Goal: Find specific page/section: Find specific page/section

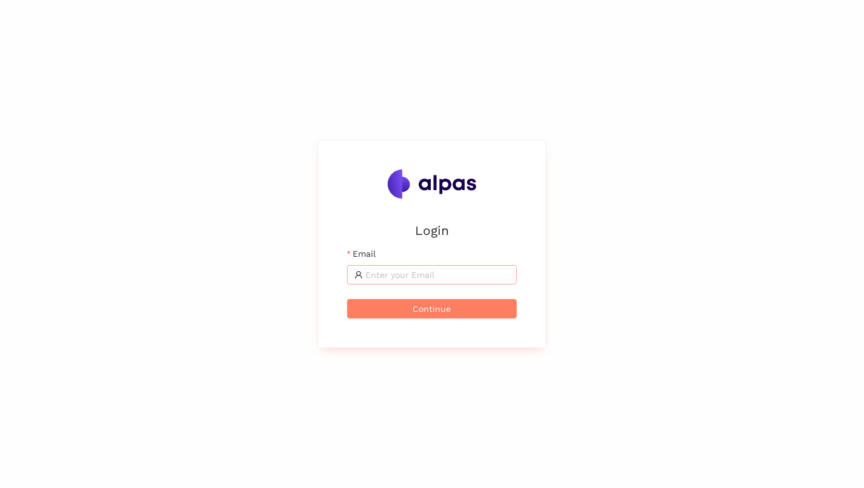
click at [462, 281] on input "Email" at bounding box center [437, 274] width 144 height 13
type input "[EMAIL_ADDRESS][DOMAIN_NAME]"
click at [347, 299] on button "Continue" at bounding box center [432, 308] width 170 height 19
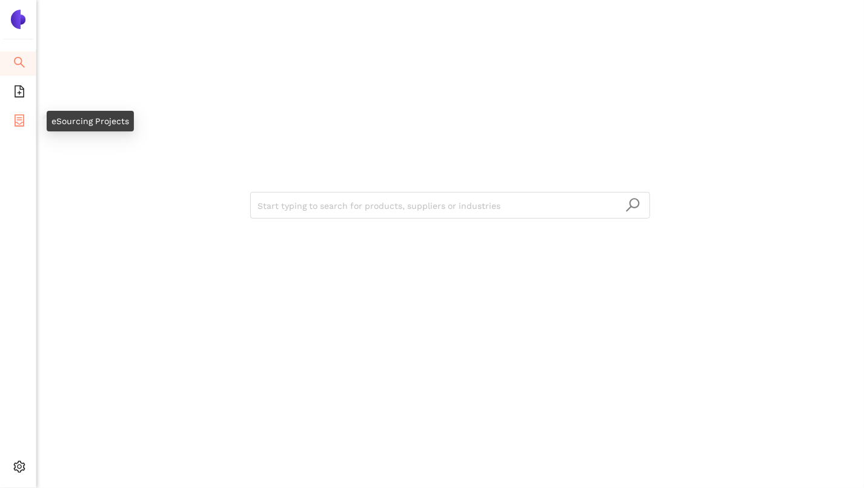
click at [19, 119] on icon "container" at bounding box center [19, 120] width 12 height 12
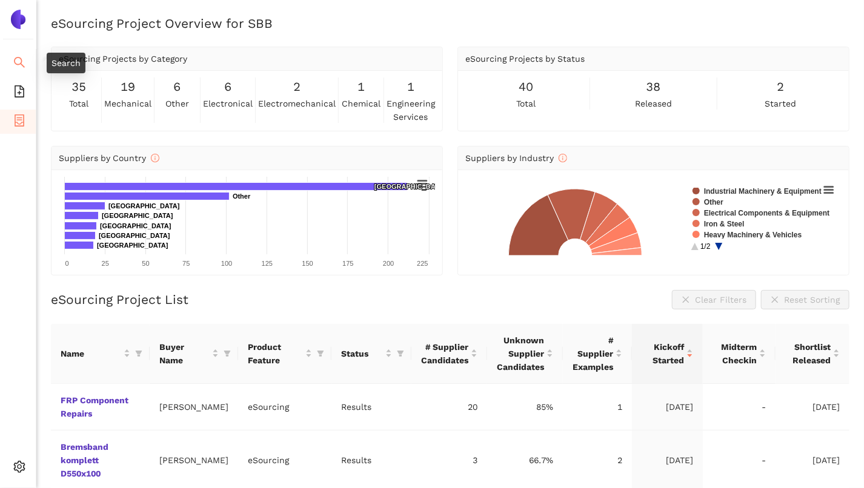
click at [27, 64] on li "Search" at bounding box center [18, 63] width 36 height 24
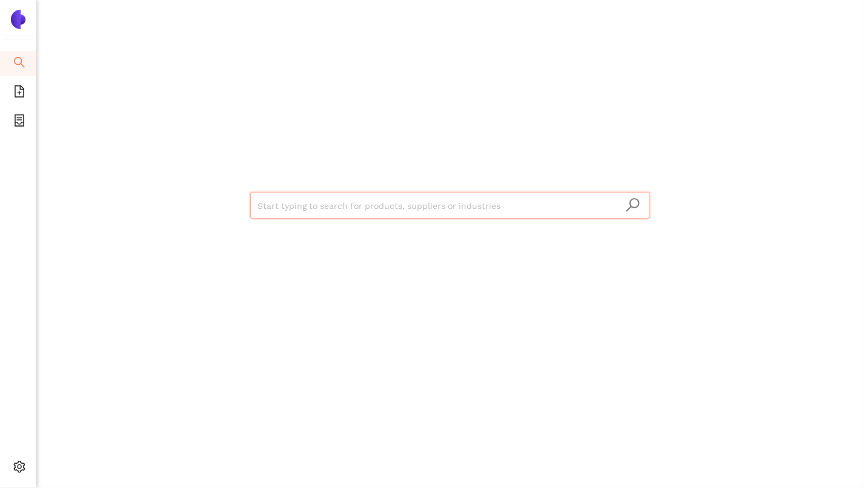
click at [15, 79] on ul "Search eSourcing Templates eSourcing Projects Settings" at bounding box center [18, 268] width 36 height 439
click at [18, 119] on icon "container" at bounding box center [20, 120] width 10 height 12
